Goal: Find specific page/section: Find specific page/section

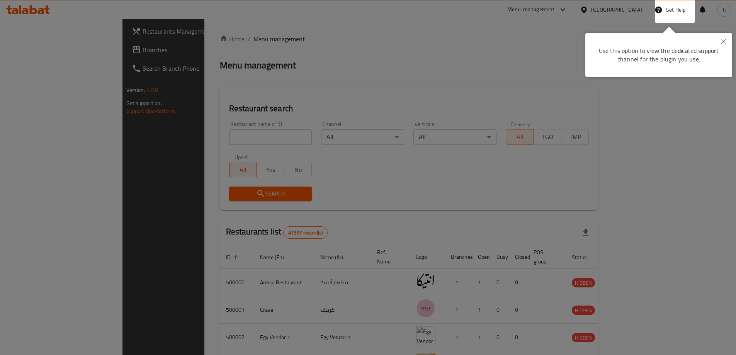
click at [724, 41] on icon "Close" at bounding box center [723, 41] width 5 height 5
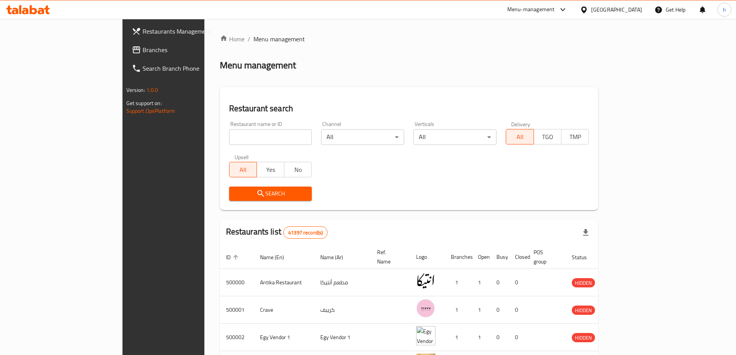
click at [636, 11] on div "[GEOGRAPHIC_DATA]" at bounding box center [616, 9] width 51 height 8
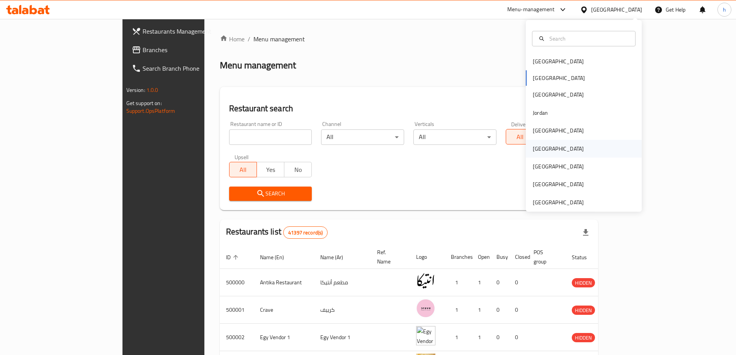
click at [538, 151] on div "[GEOGRAPHIC_DATA]" at bounding box center [558, 148] width 51 height 8
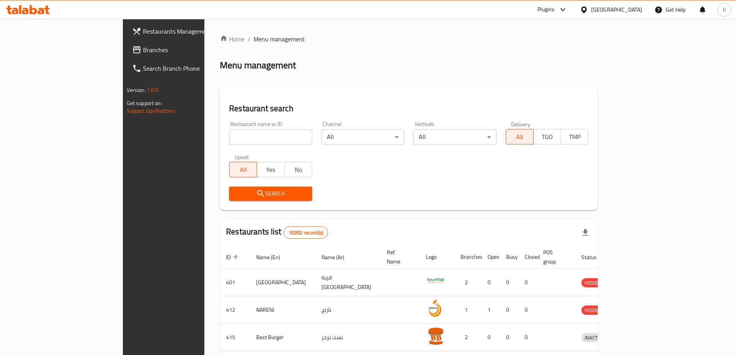
click at [143, 49] on span "Branches" at bounding box center [191, 49] width 97 height 9
